Goal: Task Accomplishment & Management: Manage account settings

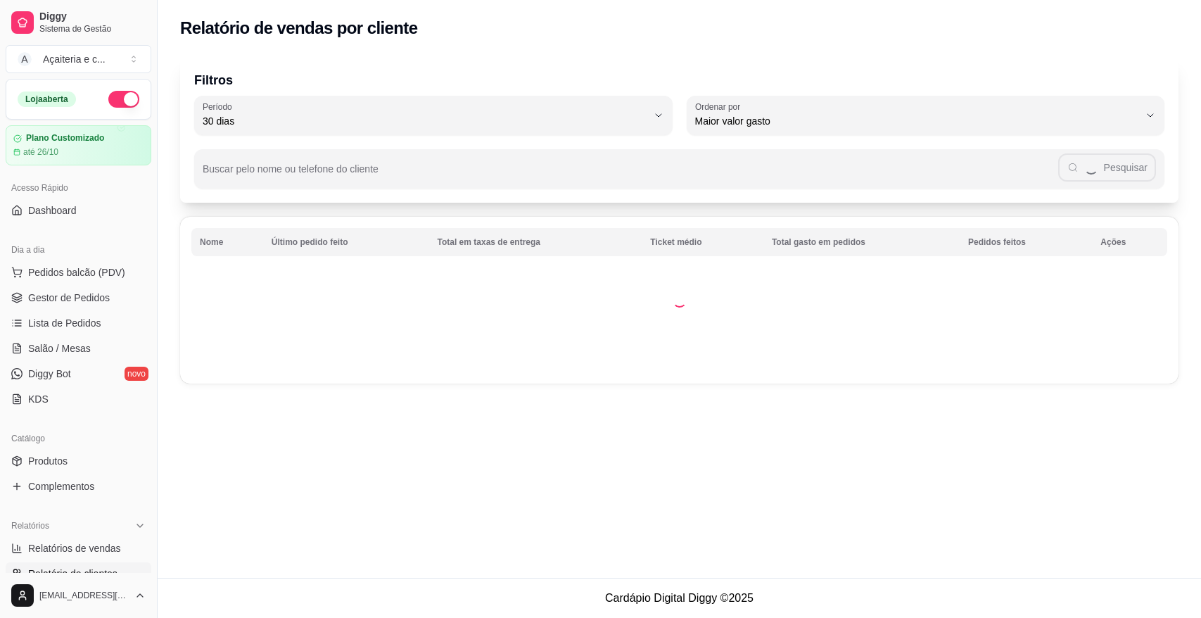
select select "30"
select select "HIGHEST_TOTAL_SPENT_WITH_ORDERS"
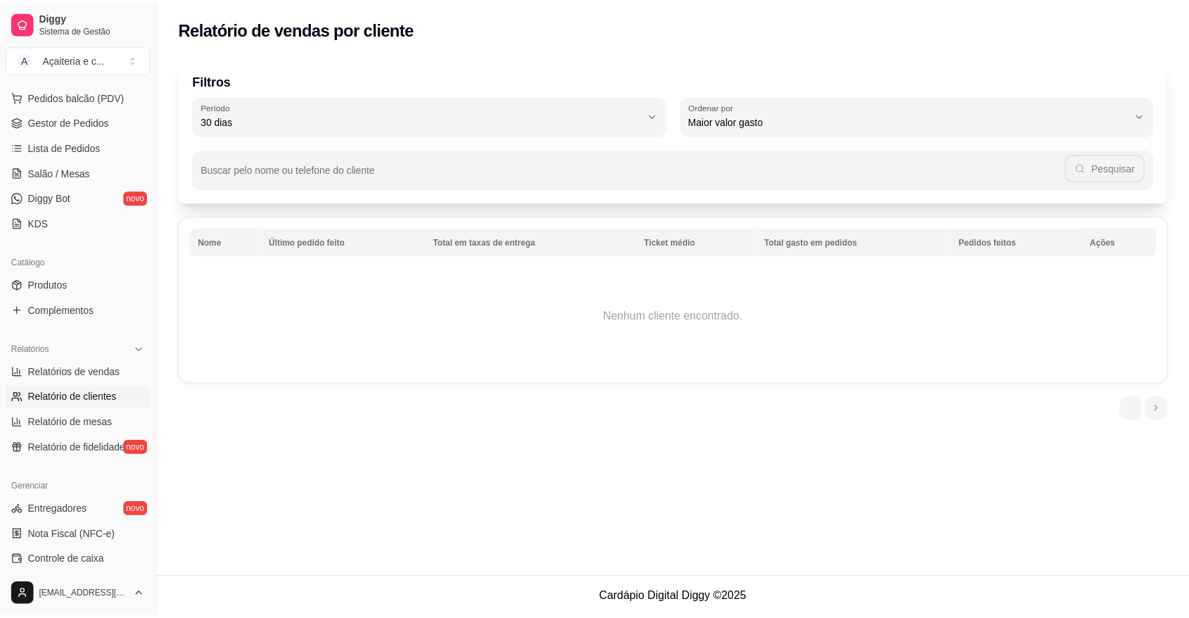
scroll to position [178, 0]
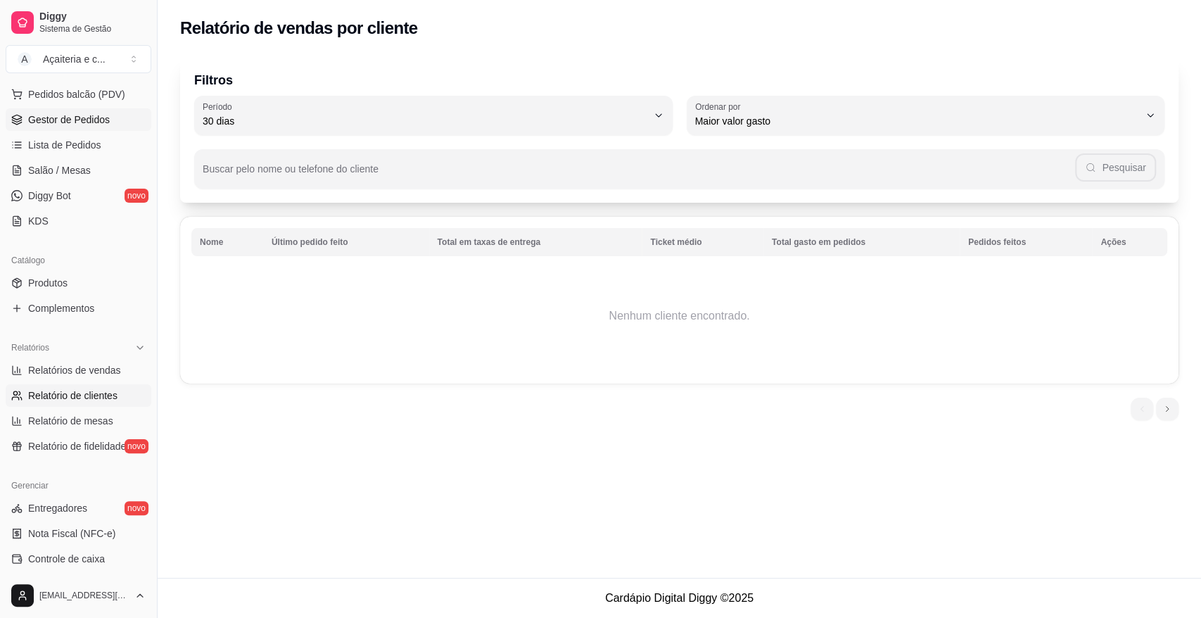
click at [91, 119] on span "Gestor de Pedidos" at bounding box center [69, 120] width 82 height 14
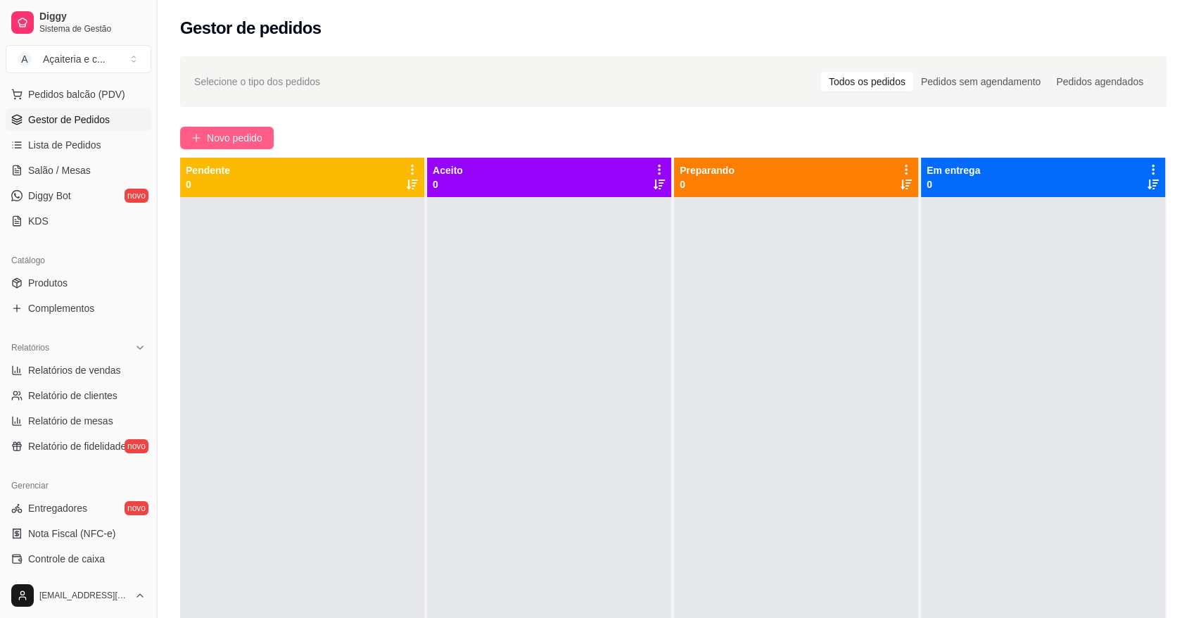
click at [240, 131] on span "Novo pedido" at bounding box center [235, 137] width 56 height 15
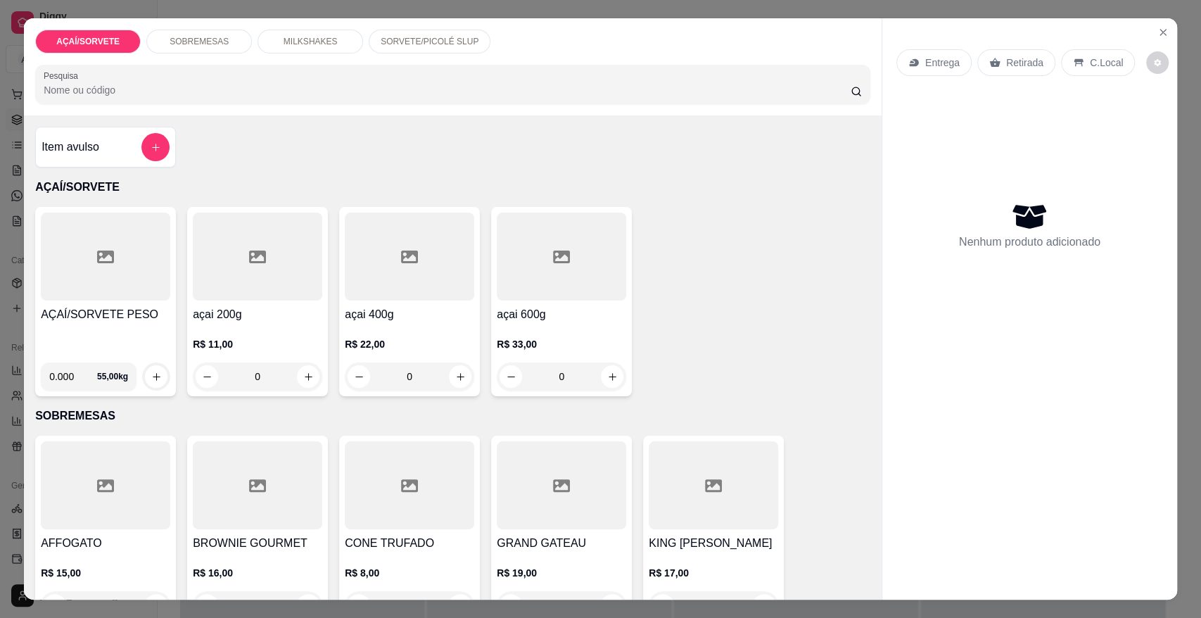
click at [117, 326] on div "AÇAÍ/SORVETE PESO" at bounding box center [105, 328] width 129 height 45
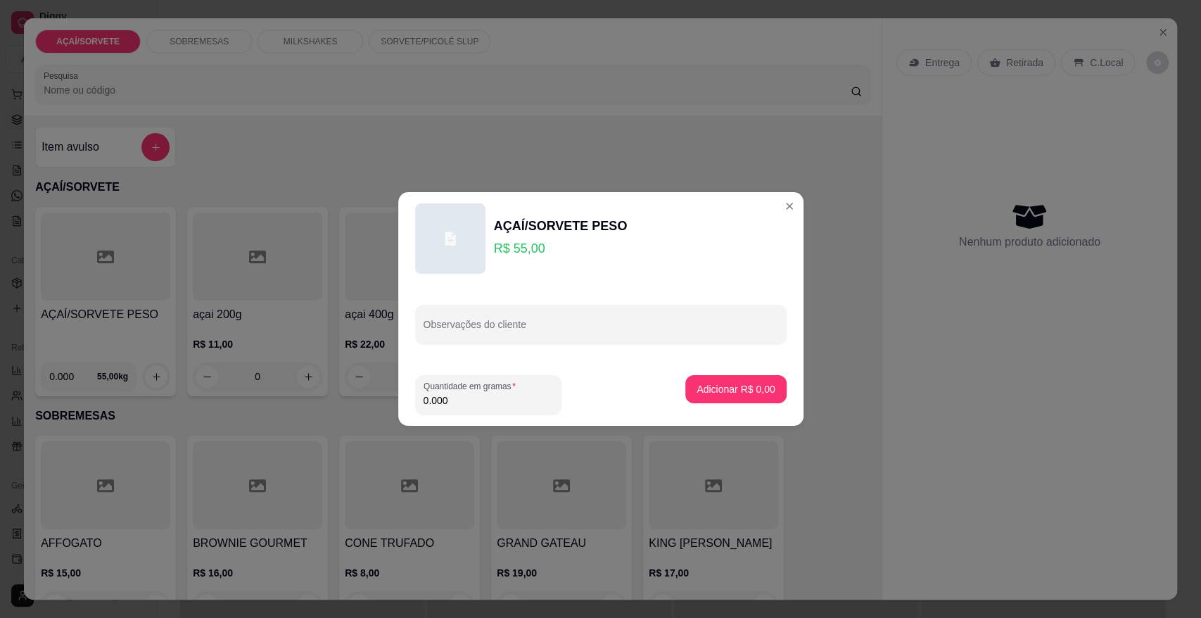
click at [541, 401] on input "0.000" at bounding box center [488, 400] width 129 height 14
type input "0.222"
click at [713, 391] on p "Adicionar R$ 12,21" at bounding box center [733, 388] width 82 height 13
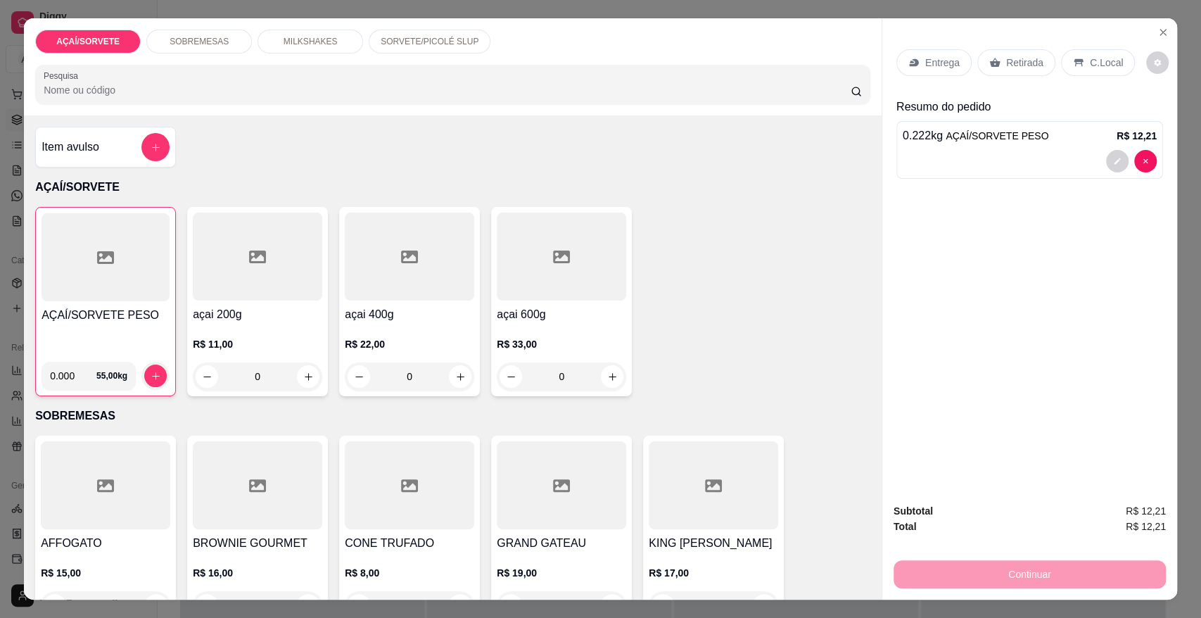
click at [1012, 68] on p "Retirada" at bounding box center [1024, 63] width 37 height 14
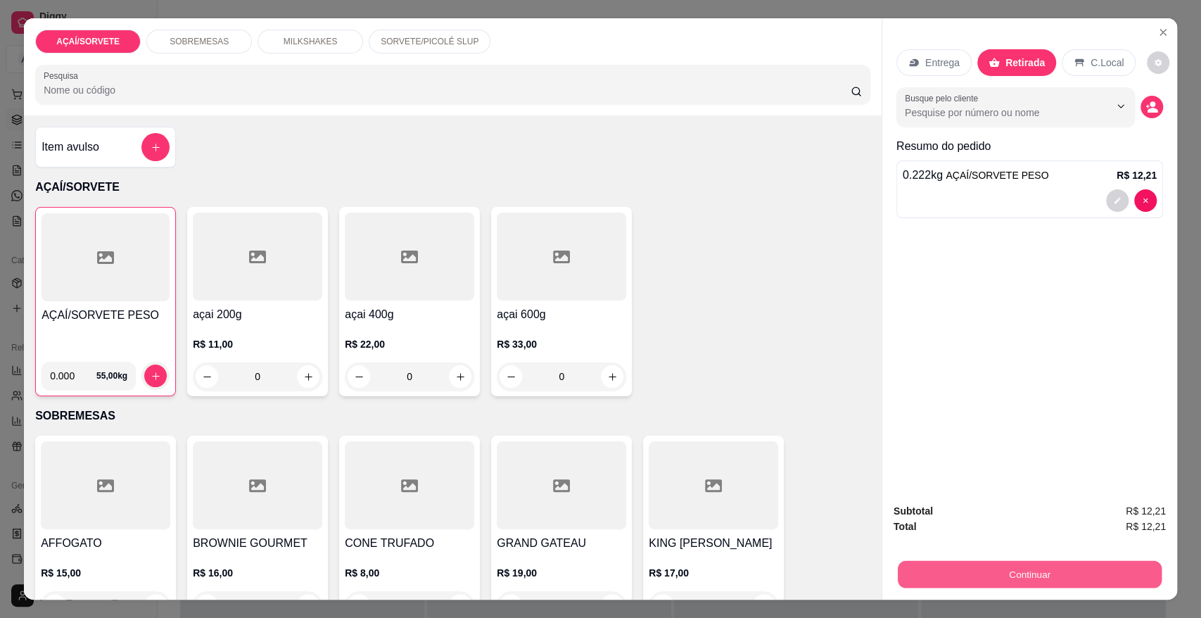
click at [939, 579] on button "Continuar" at bounding box center [1030, 573] width 264 height 27
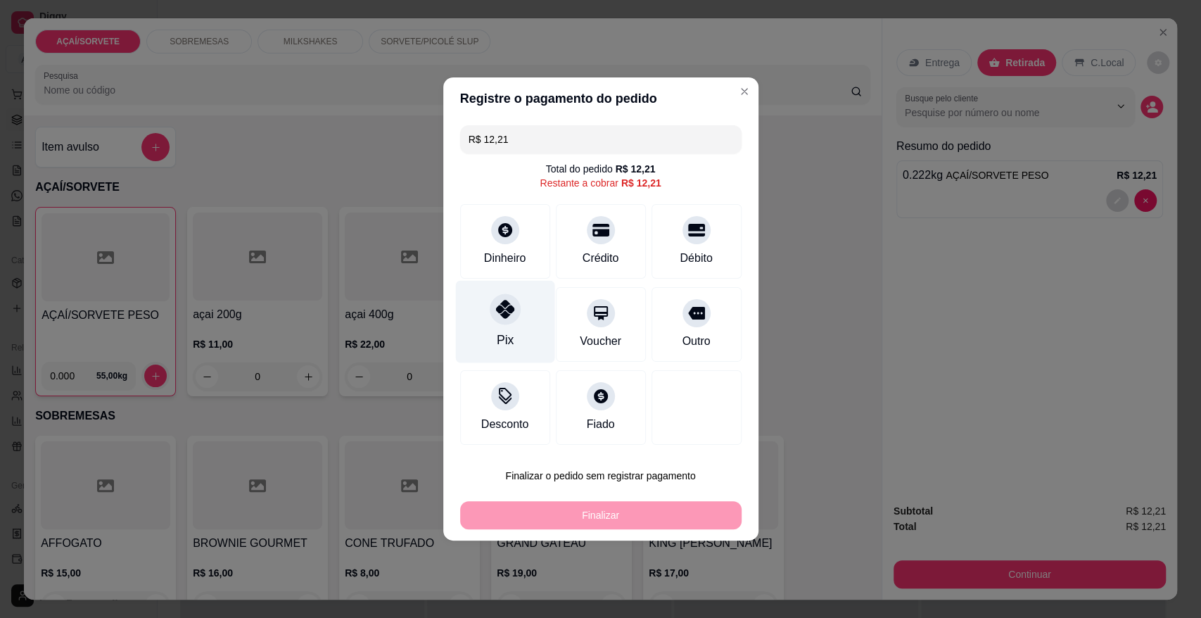
click at [497, 343] on div "Pix" at bounding box center [504, 340] width 17 height 18
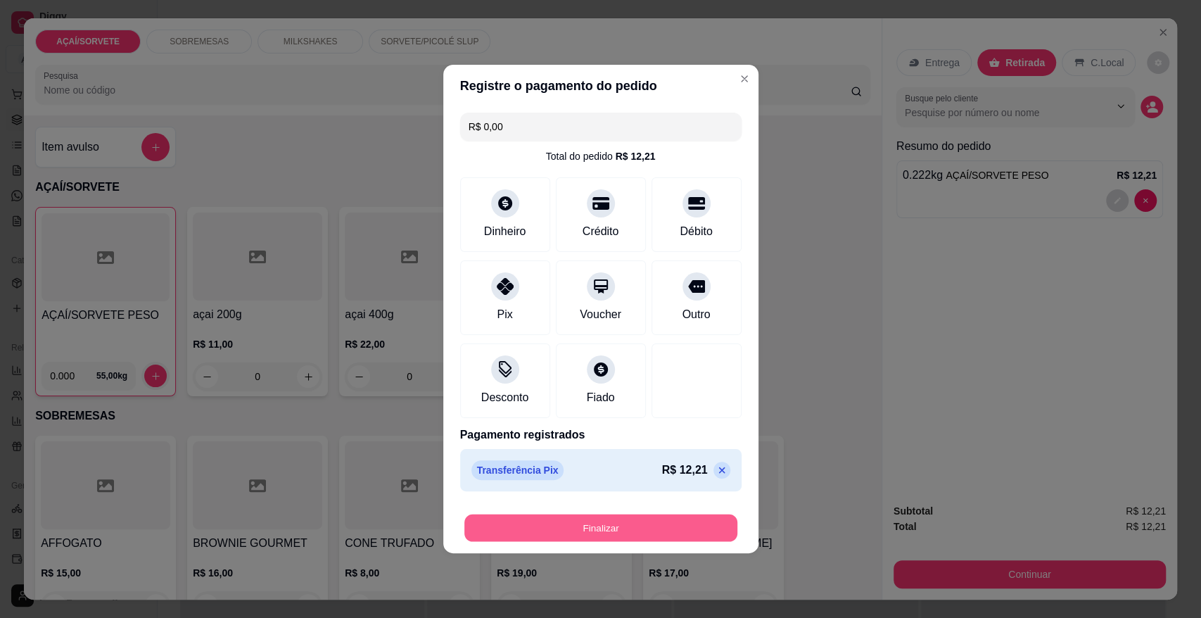
click at [582, 516] on button "Finalizar" at bounding box center [600, 527] width 273 height 27
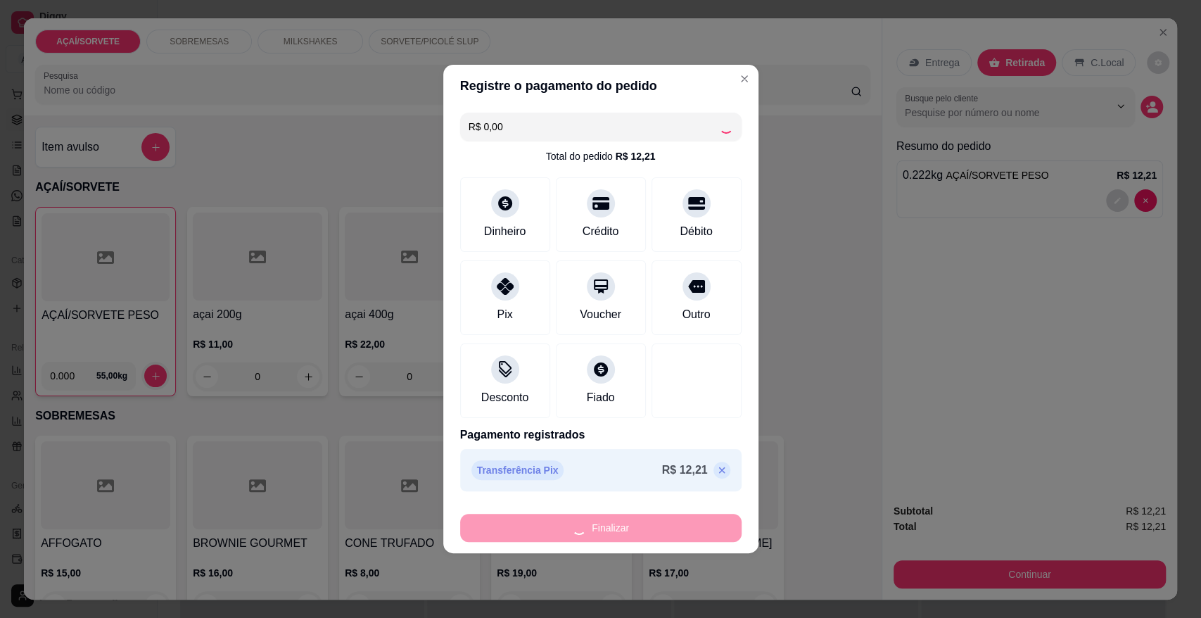
type input "-R$ 12,21"
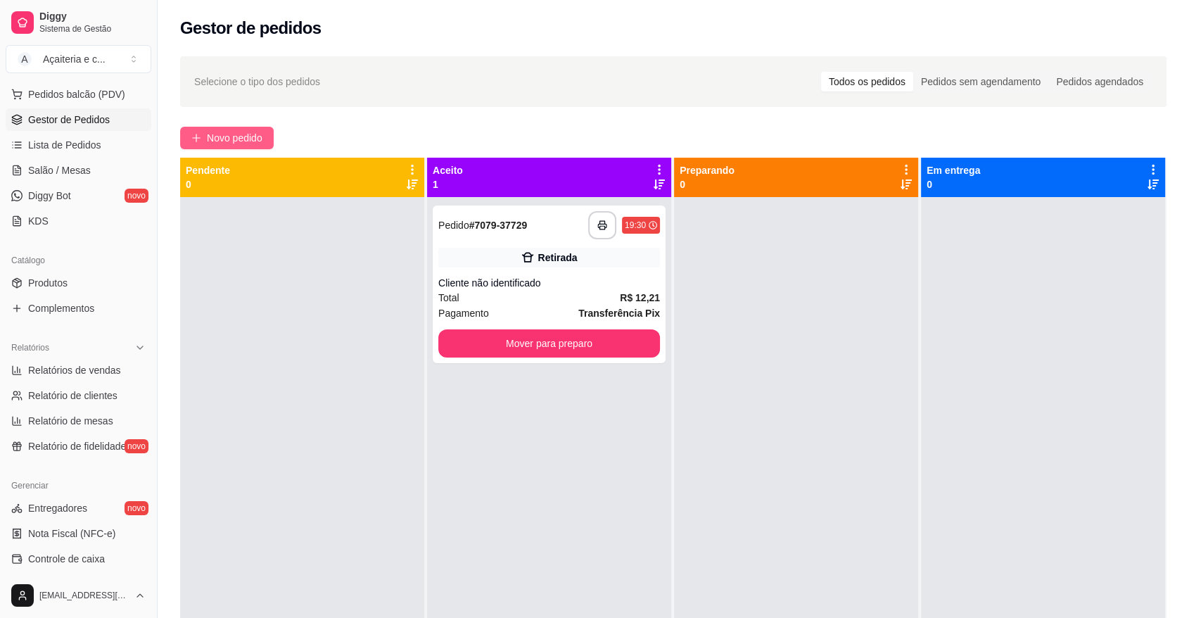
click at [251, 141] on span "Novo pedido" at bounding box center [235, 137] width 56 height 15
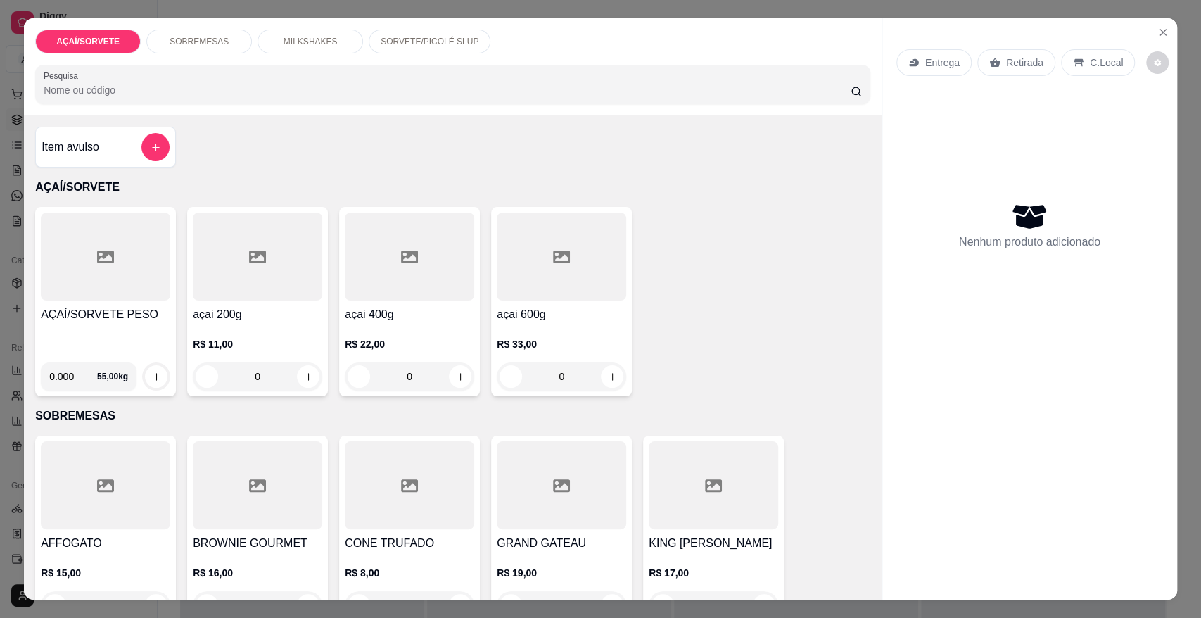
click at [136, 305] on div "AÇAÍ/SORVETE PESO 0.000 55,00 kg" at bounding box center [105, 301] width 141 height 189
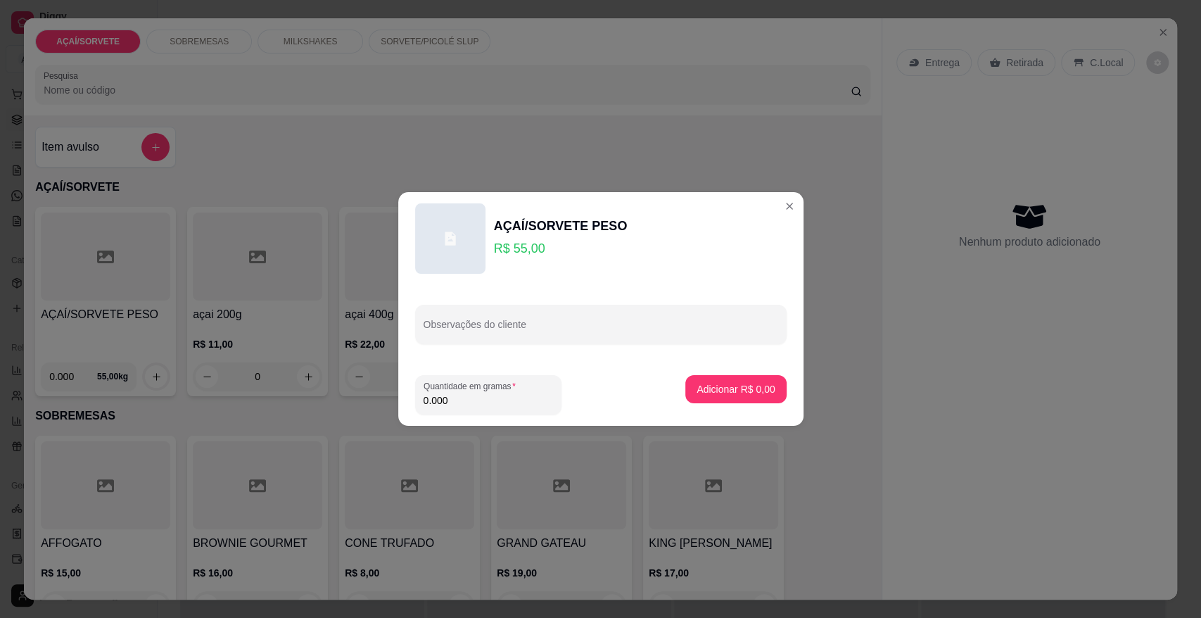
click at [542, 403] on input "0.000" at bounding box center [488, 400] width 129 height 14
type input "0.150"
click at [735, 381] on button "Adicionar R$ 8,25" at bounding box center [736, 389] width 98 height 27
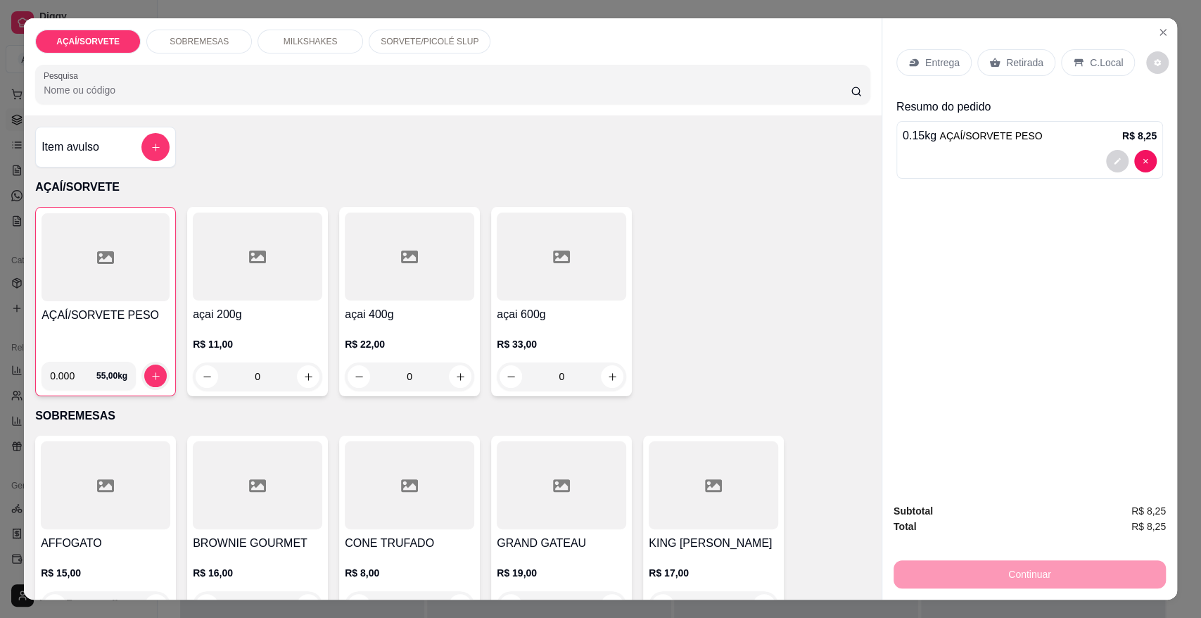
click at [1010, 72] on div "Retirada" at bounding box center [1016, 62] width 78 height 27
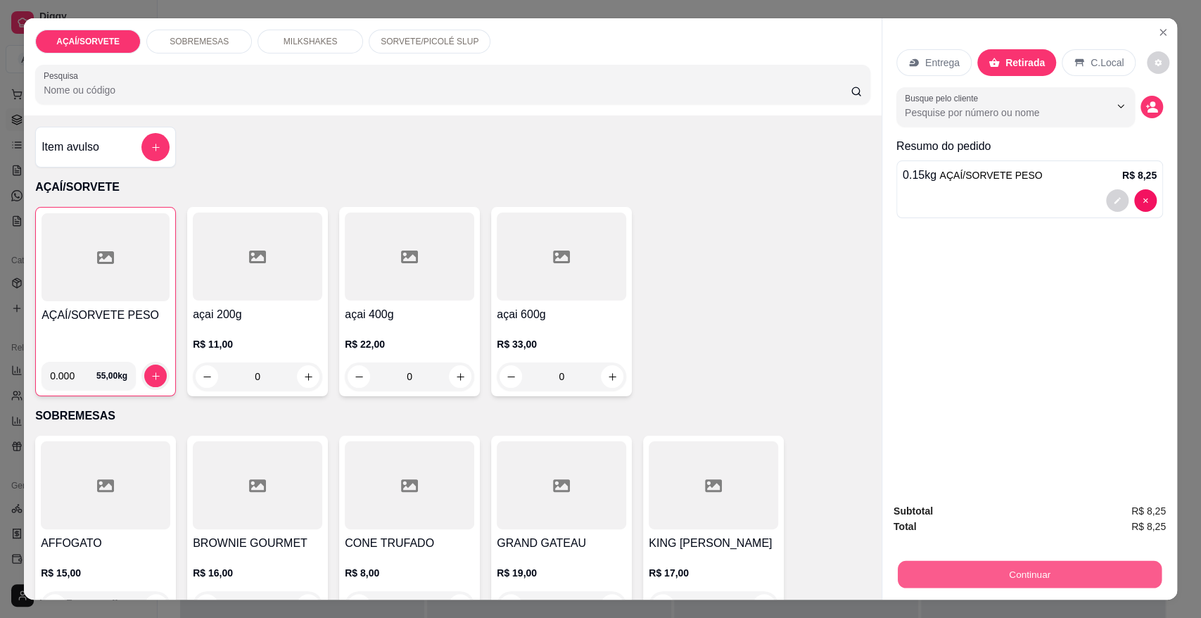
click at [999, 564] on button "Continuar" at bounding box center [1030, 573] width 264 height 27
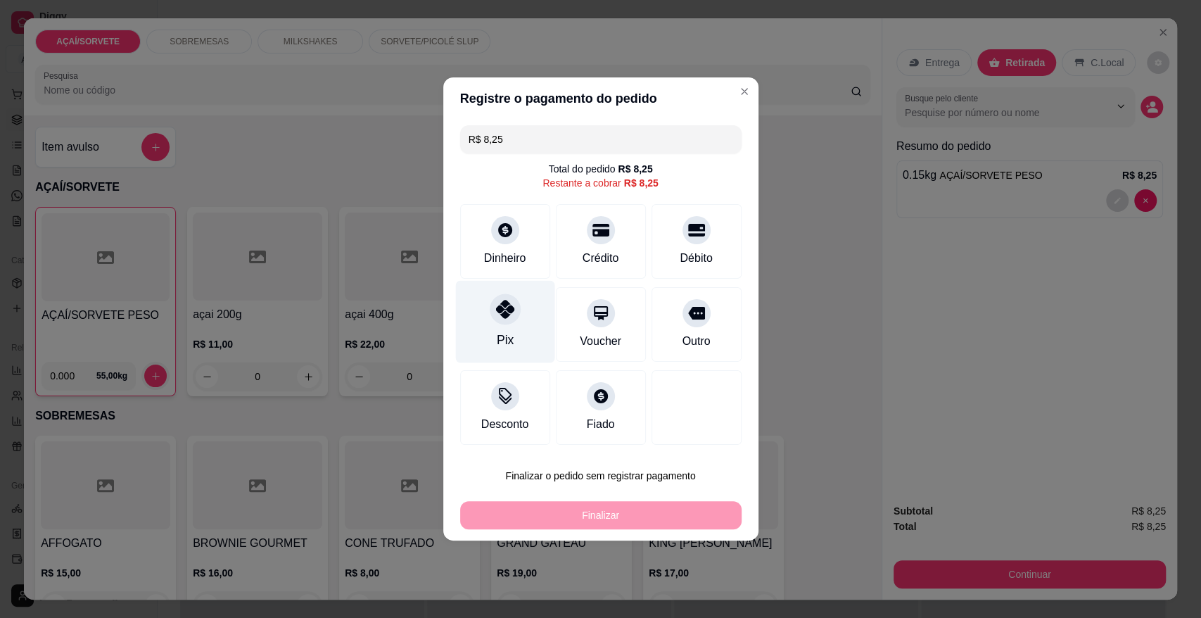
click at [530, 319] on div "Pix" at bounding box center [504, 322] width 99 height 82
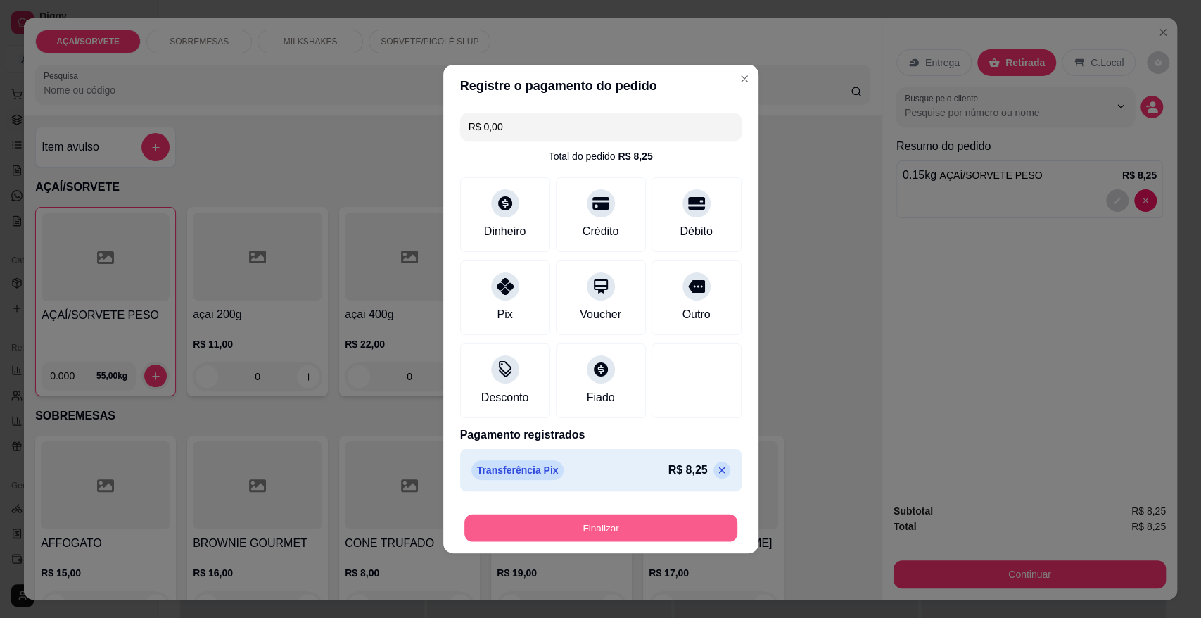
click at [612, 519] on button "Finalizar" at bounding box center [600, 527] width 273 height 27
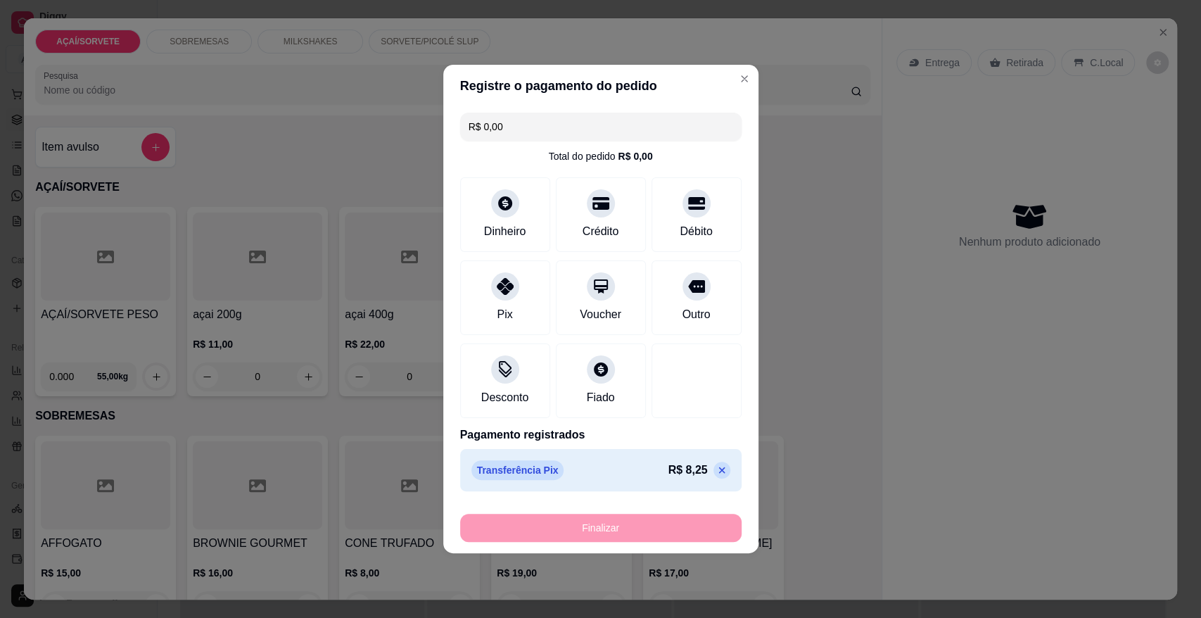
type input "-R$ 8,25"
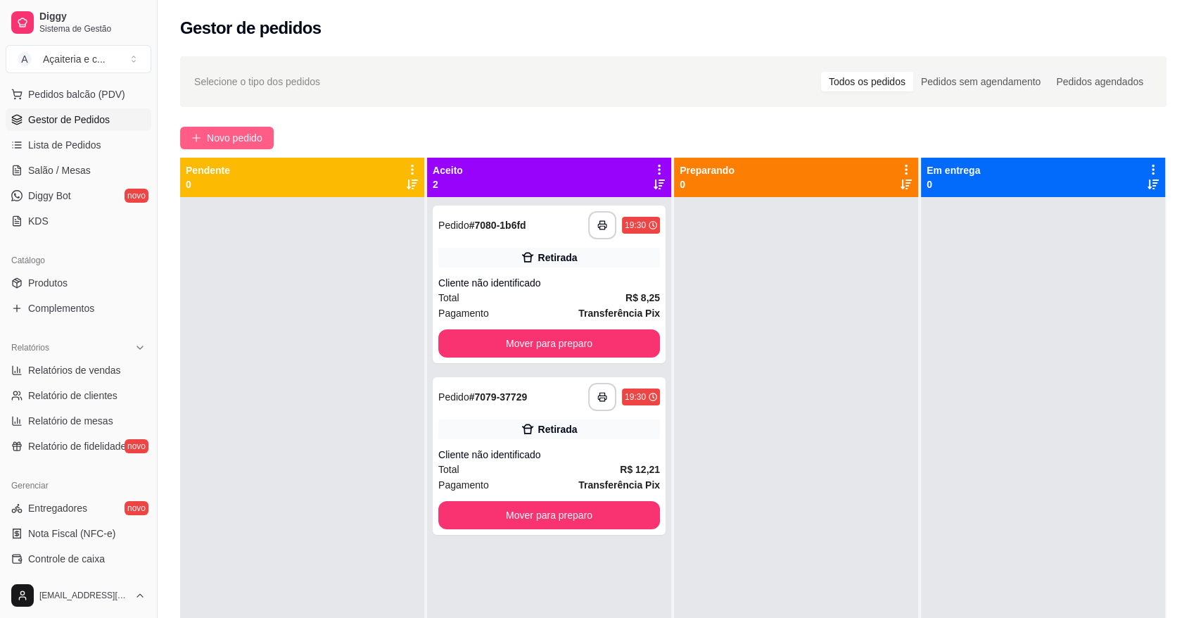
click at [234, 138] on span "Novo pedido" at bounding box center [235, 137] width 56 height 15
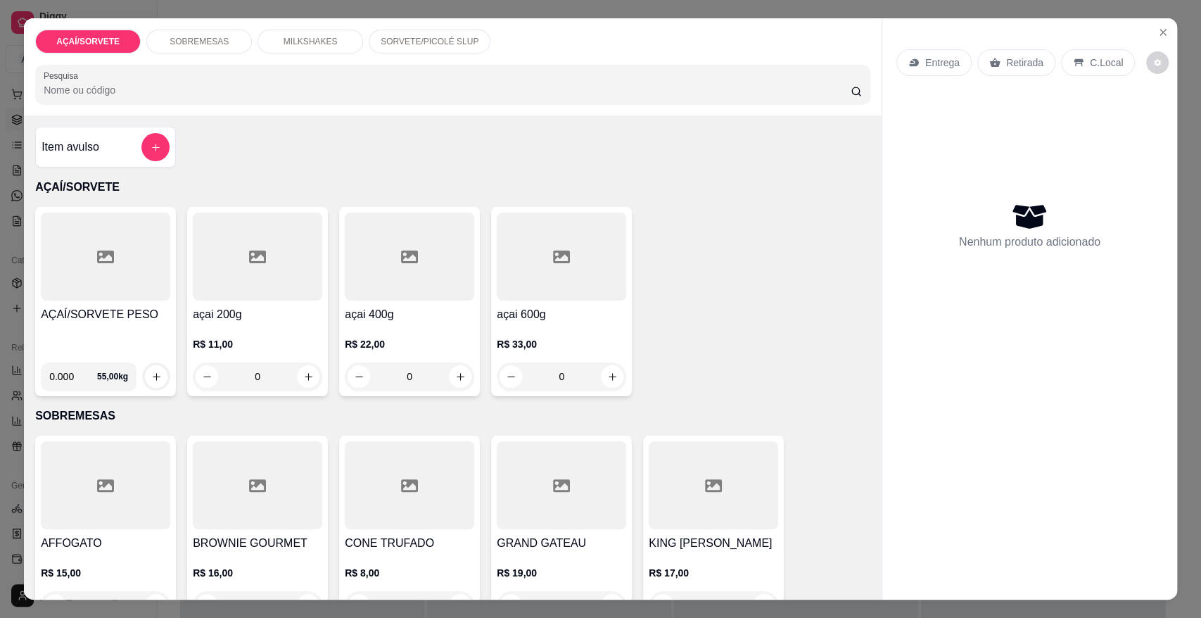
click at [130, 324] on div "AÇAÍ/SORVETE PESO" at bounding box center [105, 328] width 129 height 45
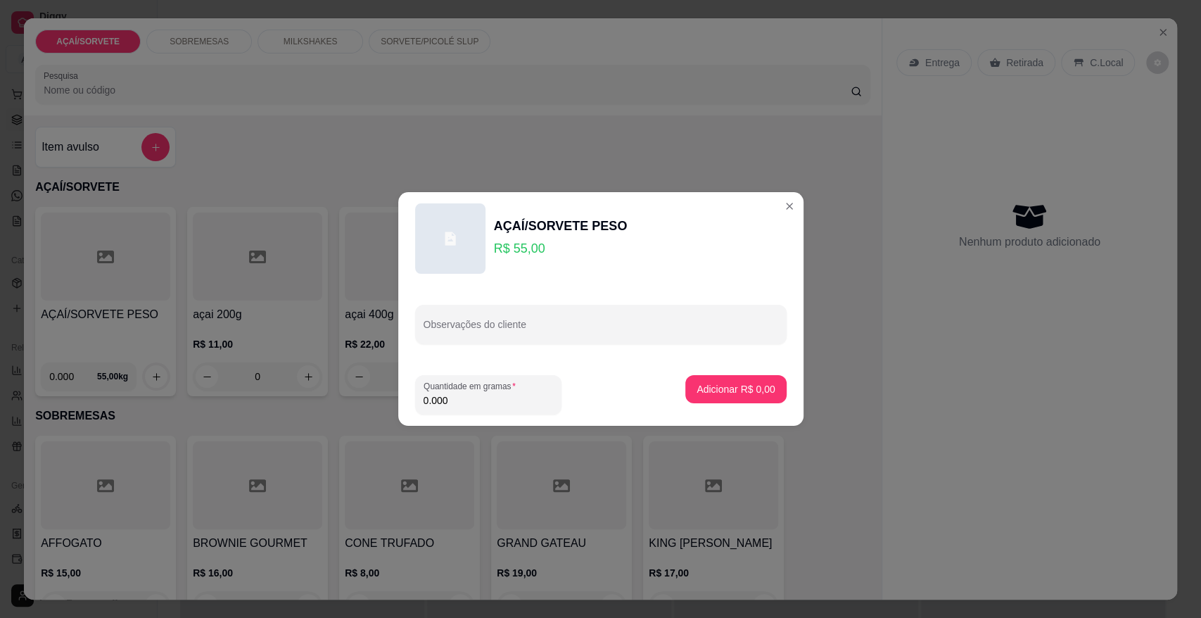
click at [471, 405] on input "0.000" at bounding box center [488, 400] width 129 height 14
type input "0.144"
click at [692, 397] on button "Adicionar R$ 7,92" at bounding box center [736, 389] width 98 height 27
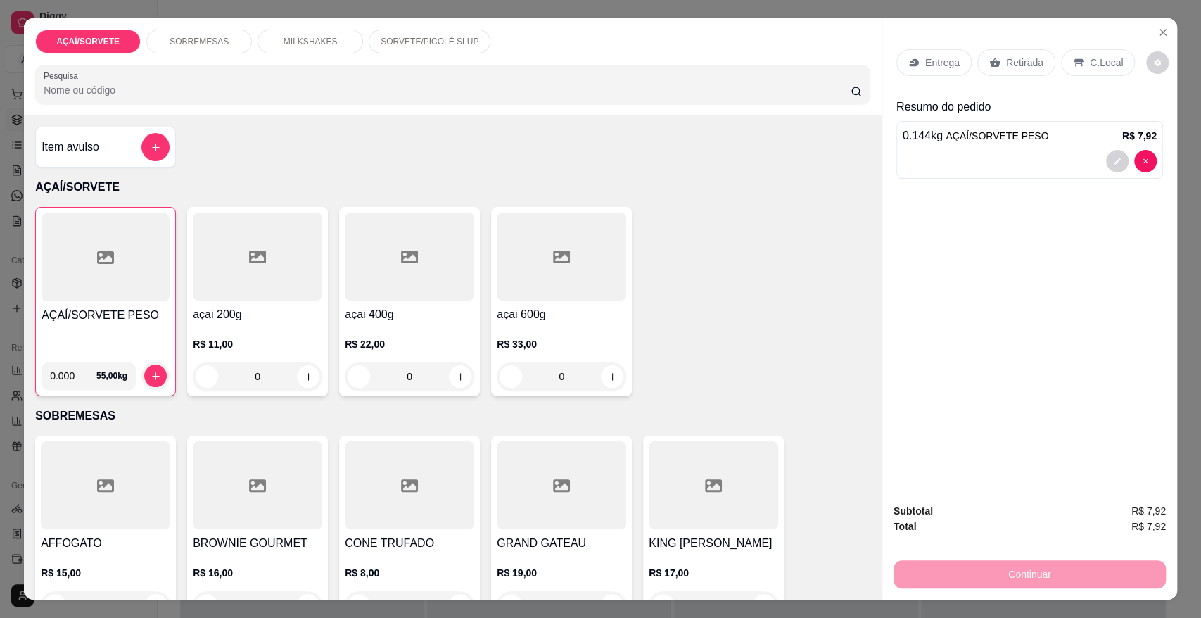
click at [991, 68] on icon at bounding box center [994, 62] width 11 height 11
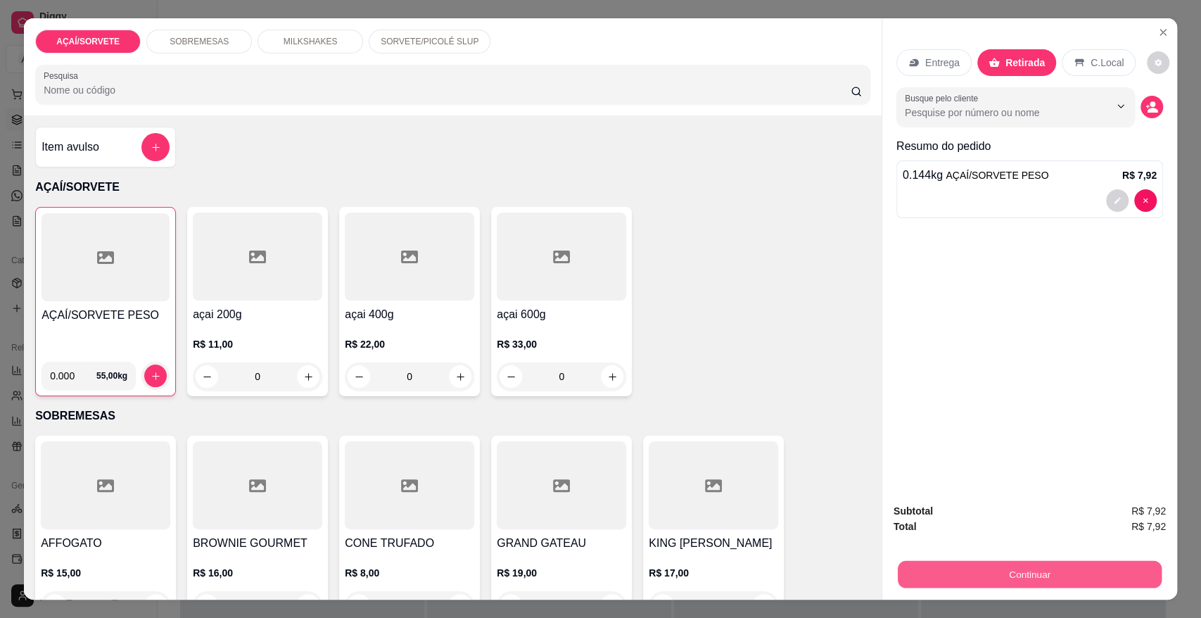
click at [939, 578] on button "Continuar" at bounding box center [1030, 573] width 264 height 27
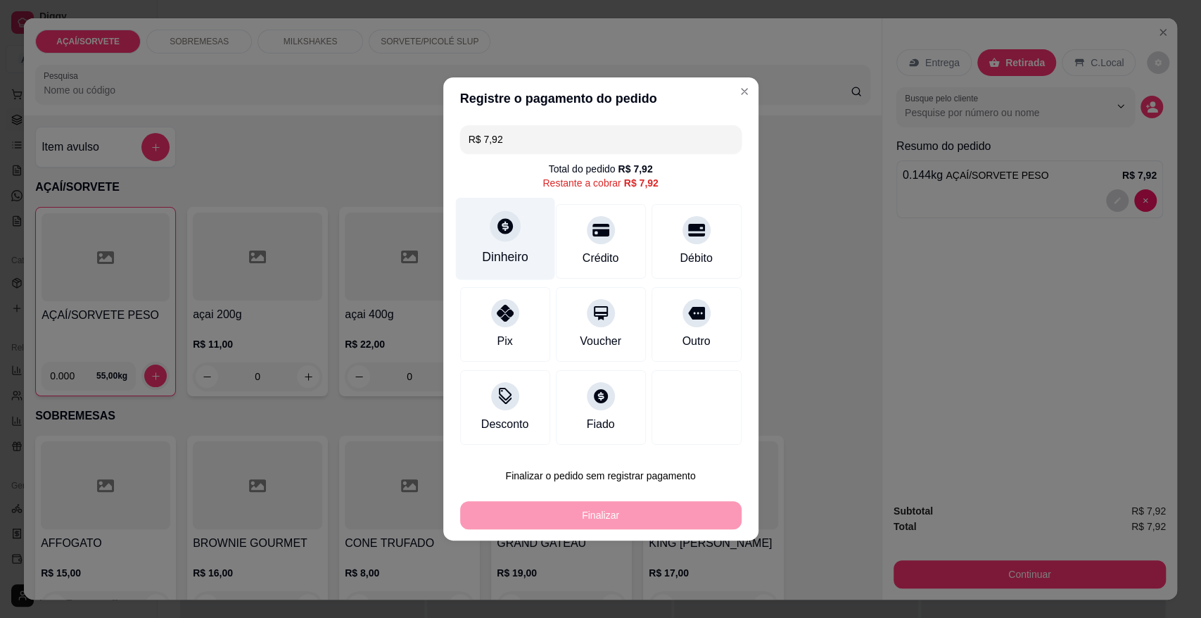
click at [490, 218] on div at bounding box center [505, 225] width 31 height 31
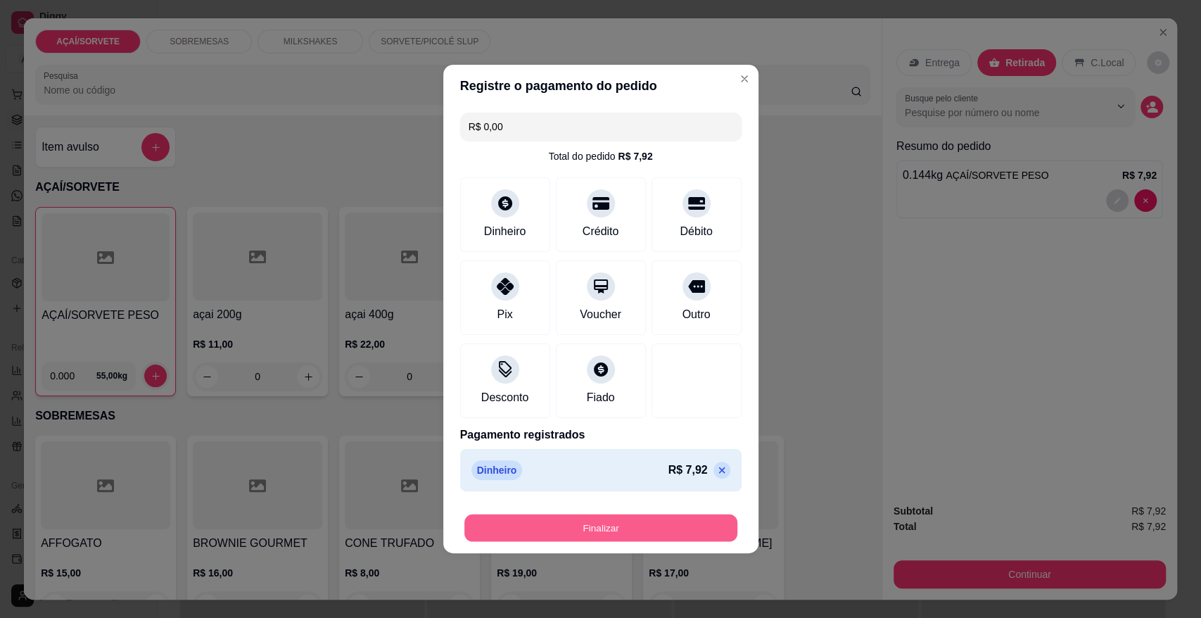
click at [661, 517] on button "Finalizar" at bounding box center [600, 527] width 273 height 27
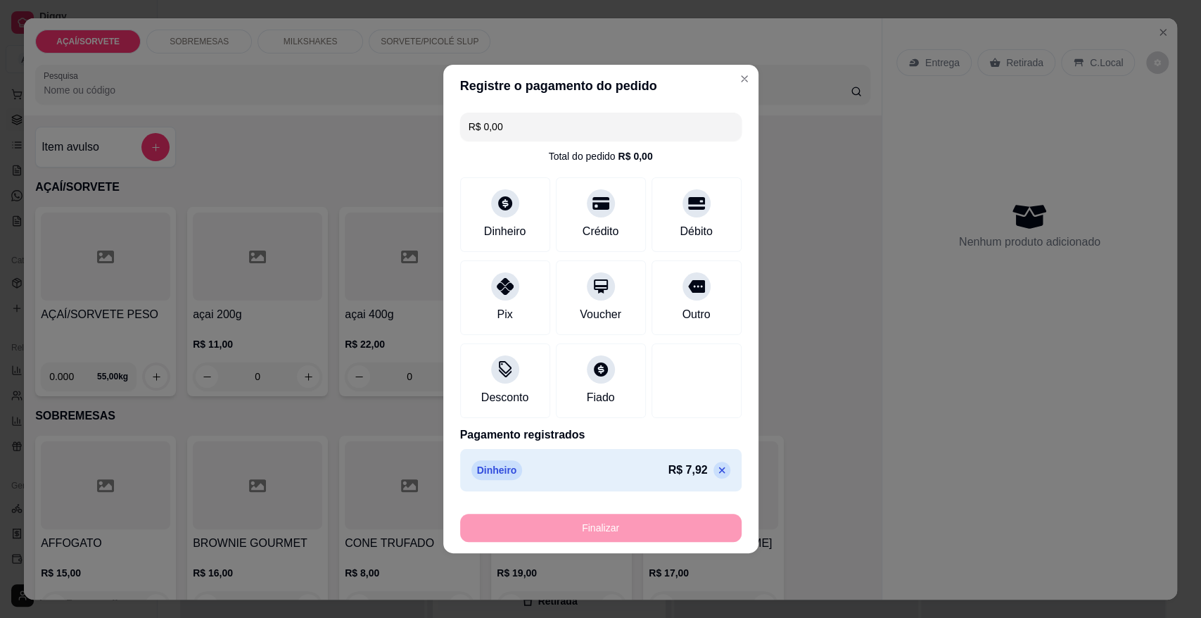
type input "-R$ 7,92"
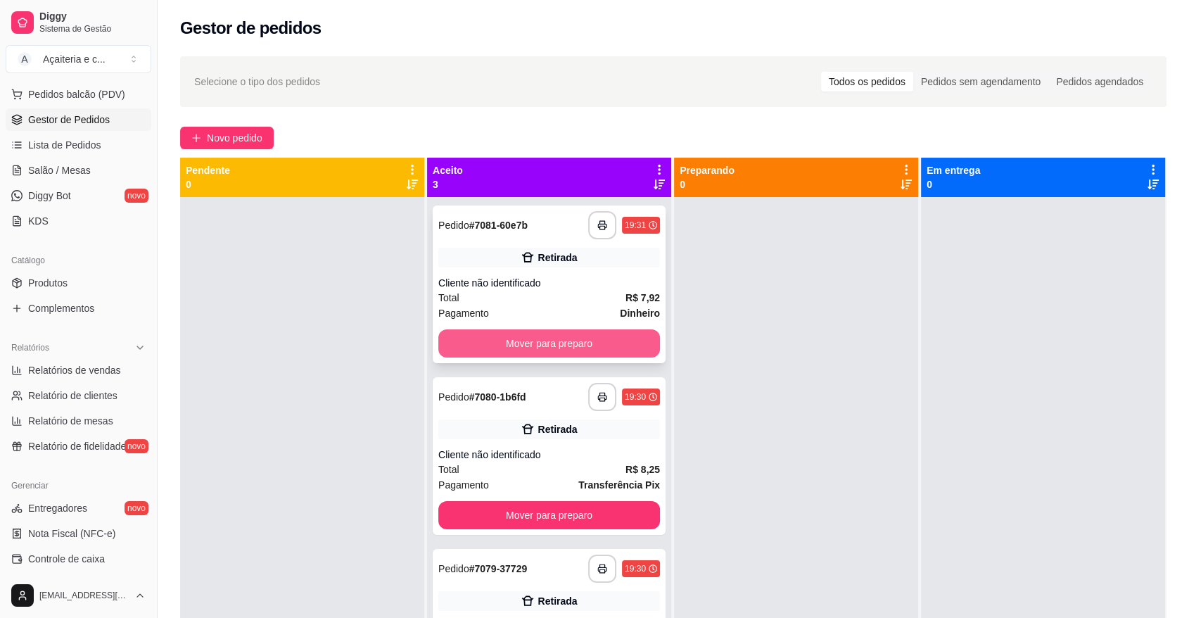
click at [590, 338] on button "Mover para preparo" at bounding box center [549, 343] width 222 height 28
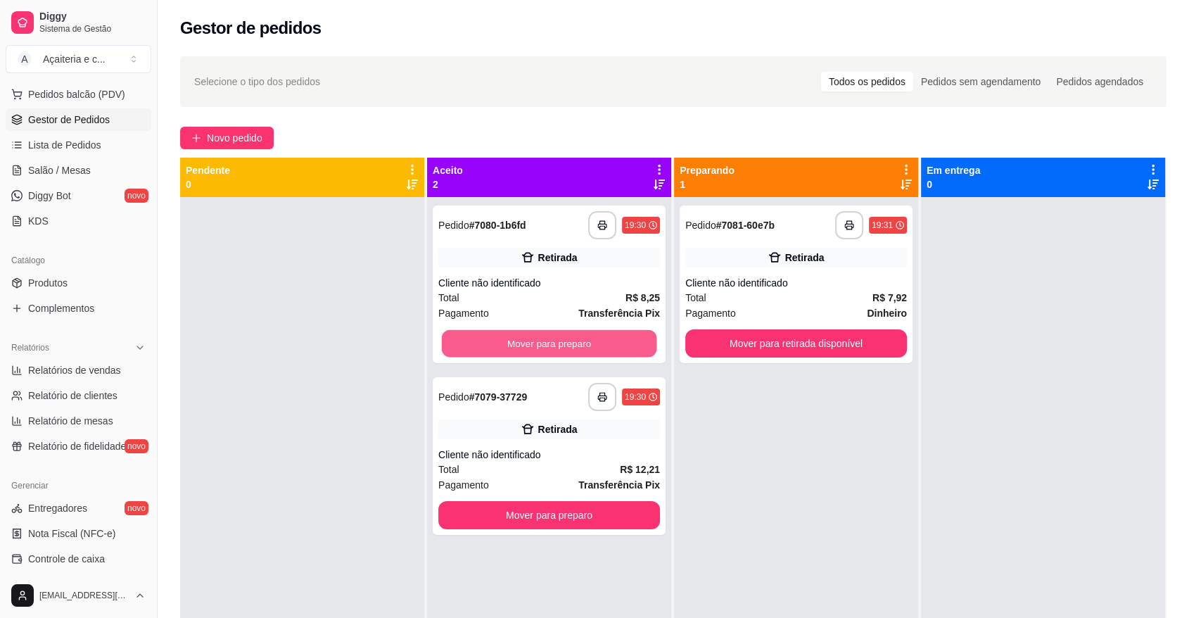
click at [590, 338] on button "Mover para preparo" at bounding box center [549, 343] width 215 height 27
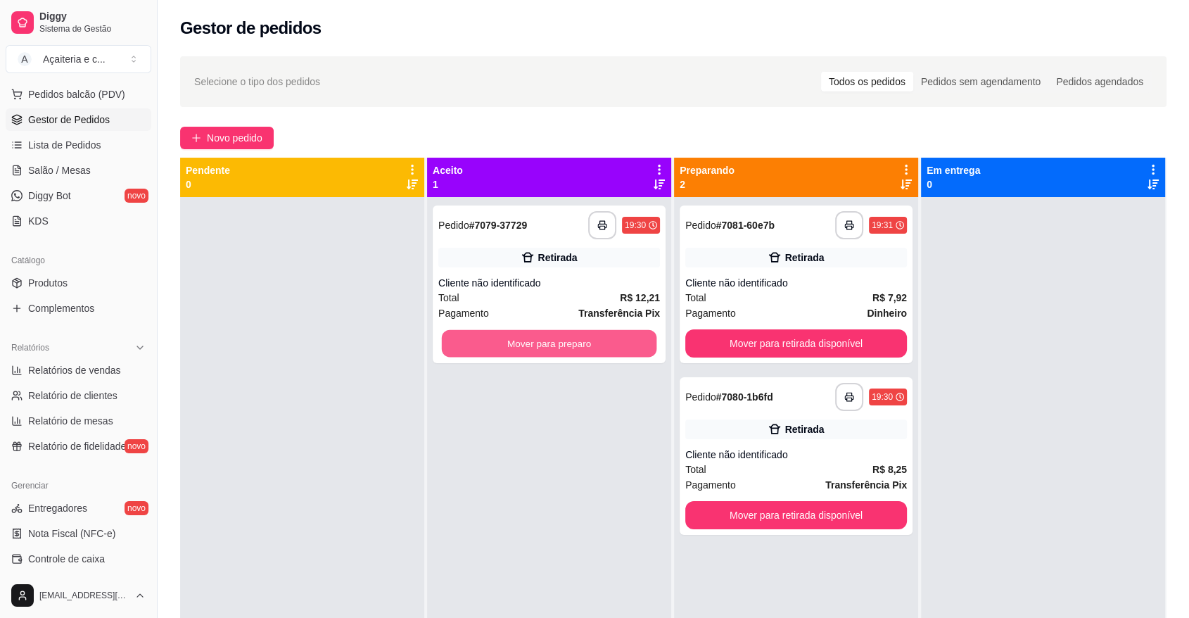
click at [590, 338] on button "Mover para preparo" at bounding box center [549, 343] width 215 height 27
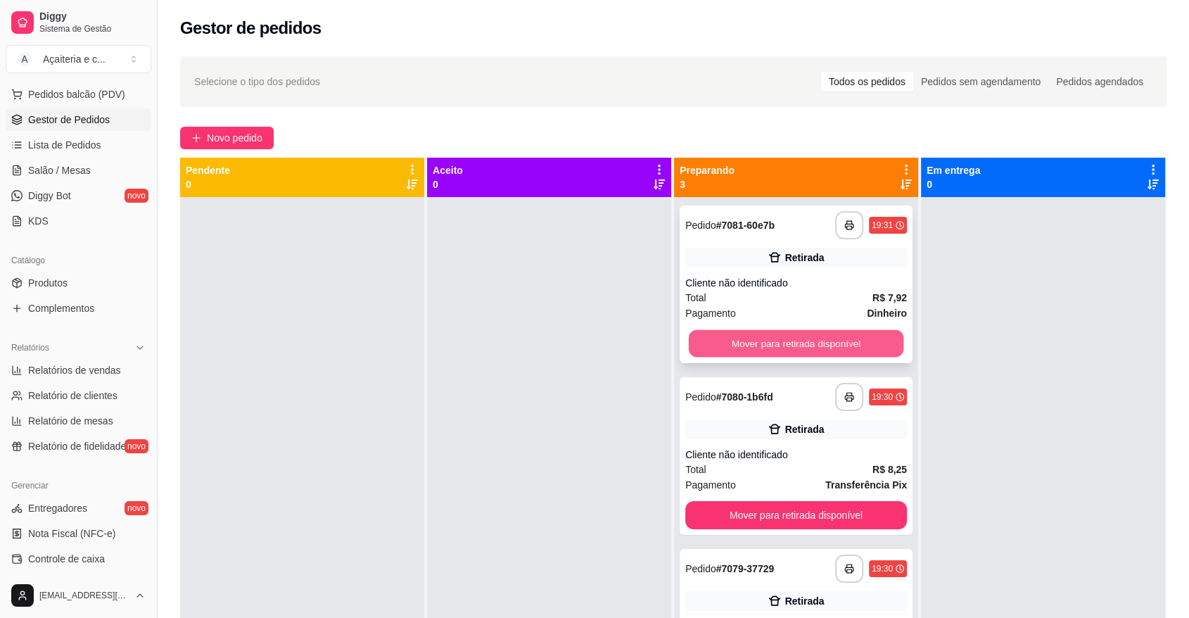
click at [807, 330] on button "Mover para retirada disponível" at bounding box center [796, 343] width 215 height 27
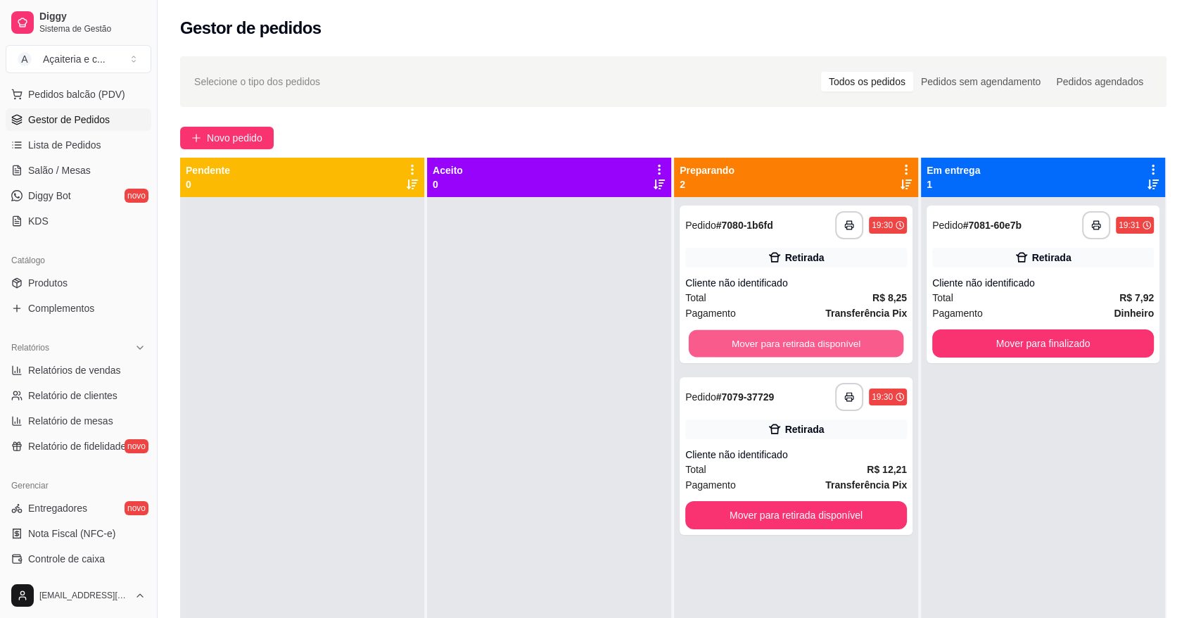
click at [807, 330] on button "Mover para retirada disponível" at bounding box center [796, 343] width 215 height 27
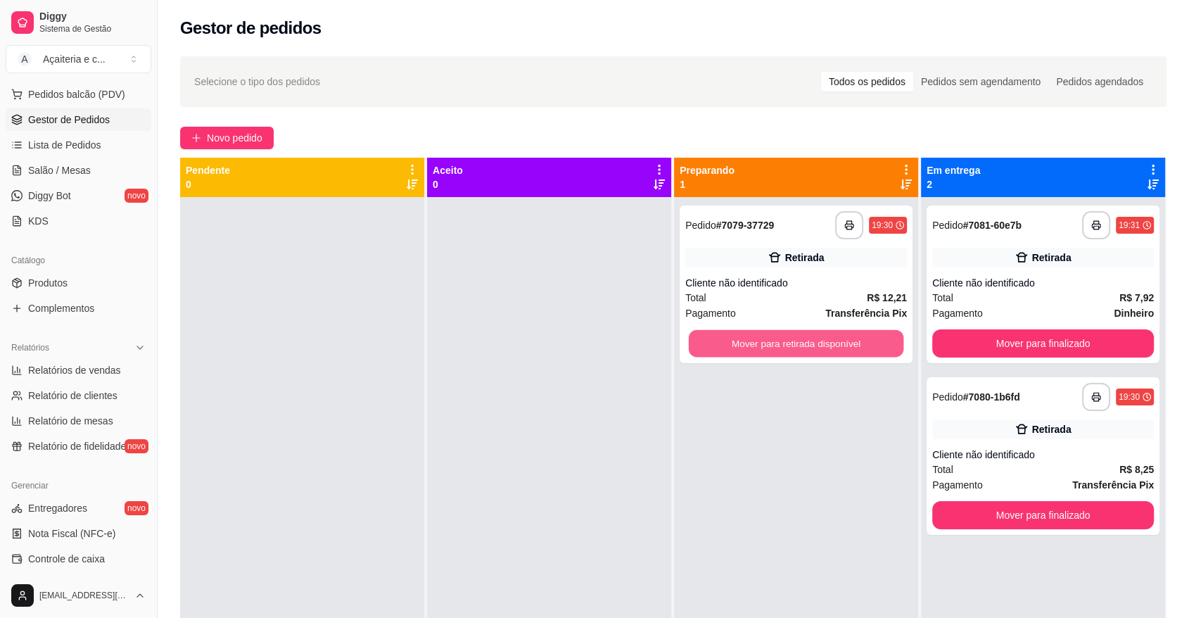
click at [807, 330] on button "Mover para retirada disponível" at bounding box center [796, 343] width 215 height 27
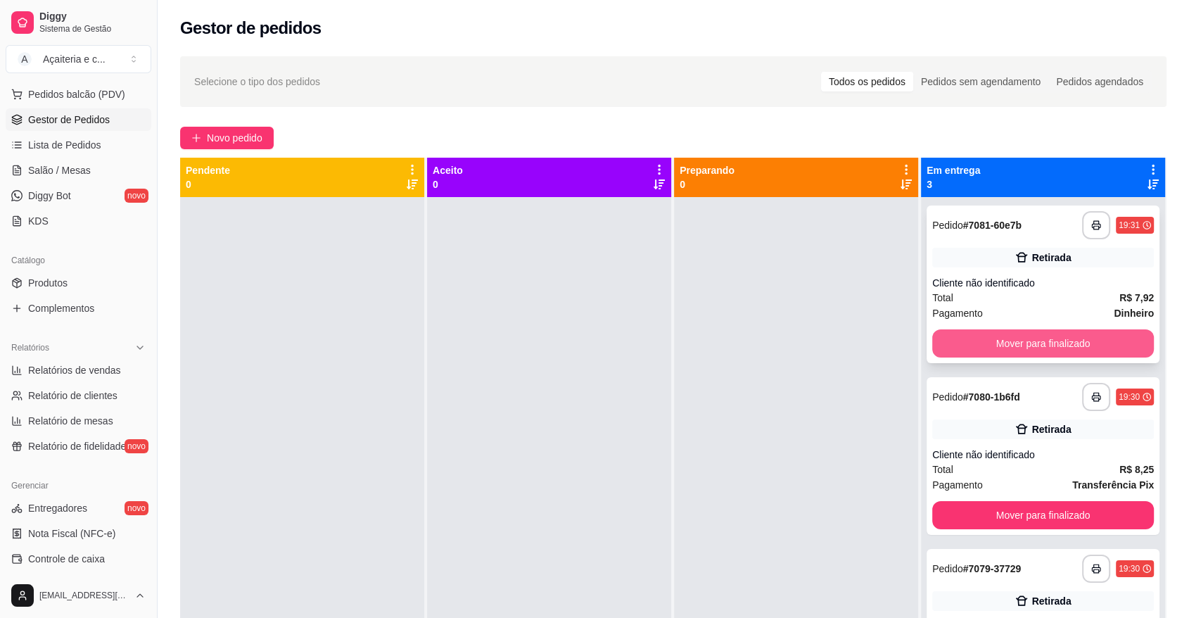
click at [936, 340] on button "Mover para finalizado" at bounding box center [1043, 343] width 222 height 28
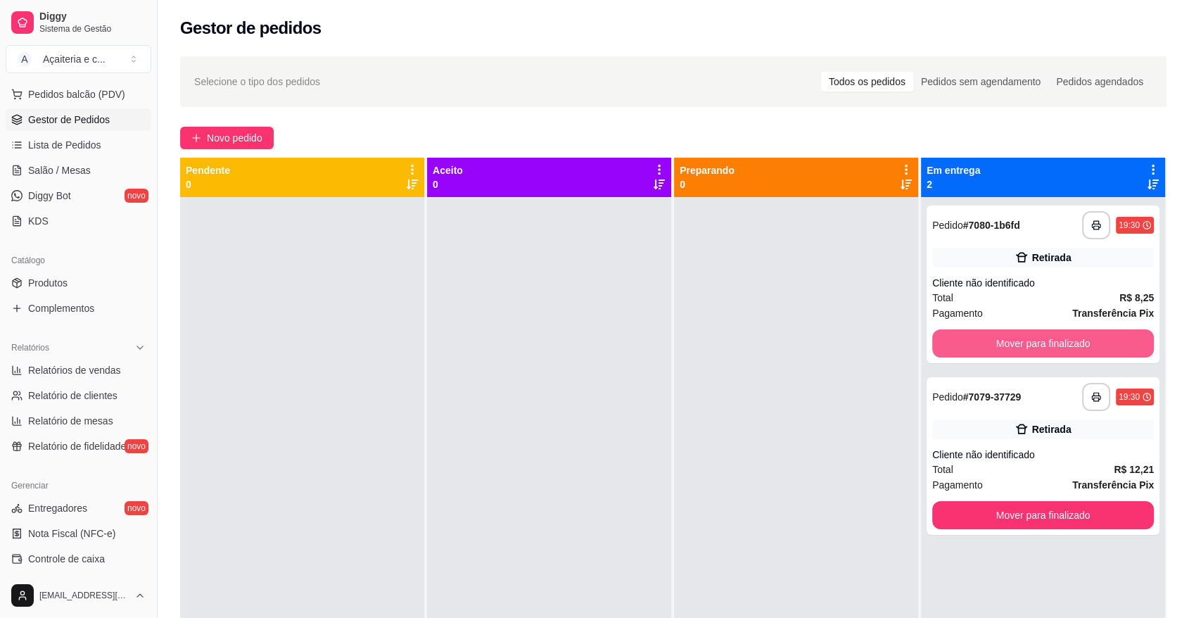
click at [936, 340] on button "Mover para finalizado" at bounding box center [1043, 343] width 222 height 28
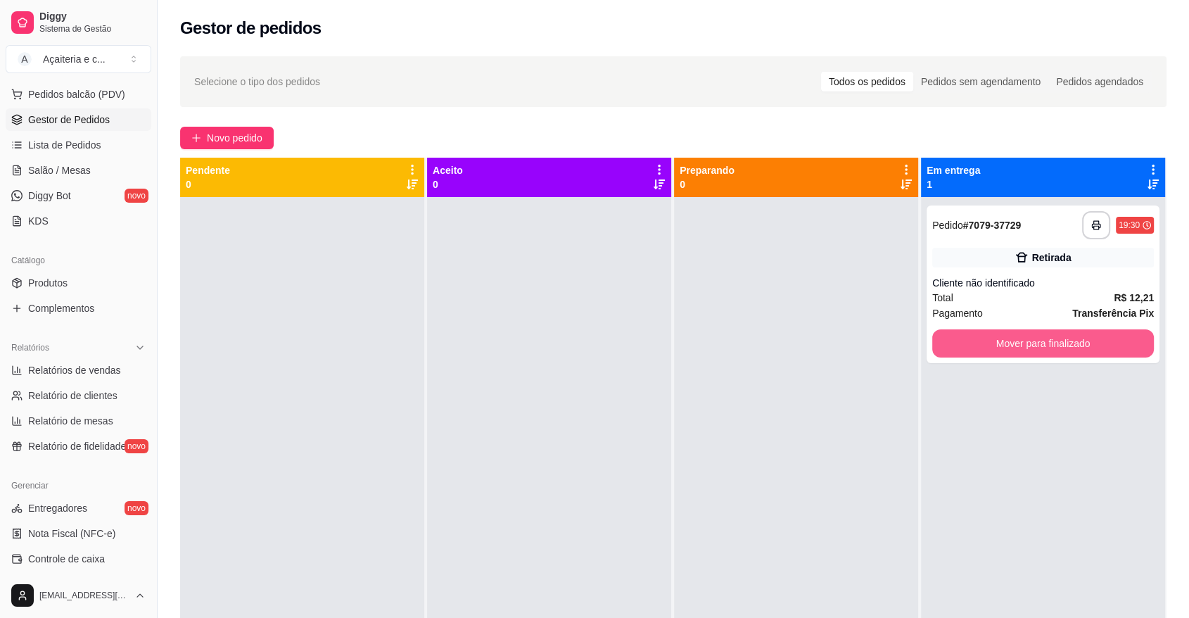
click at [936, 340] on button "Mover para finalizado" at bounding box center [1043, 343] width 222 height 28
